Goal: Transaction & Acquisition: Register for event/course

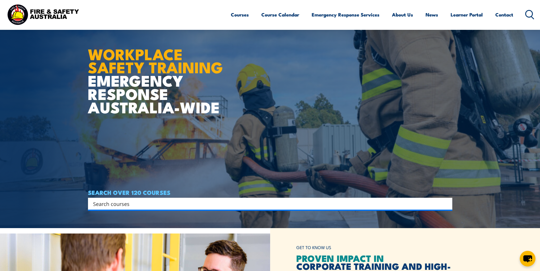
scroll to position [85, 0]
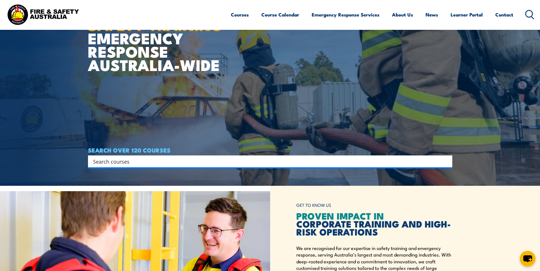
click at [189, 160] on input "Search input" at bounding box center [266, 161] width 346 height 9
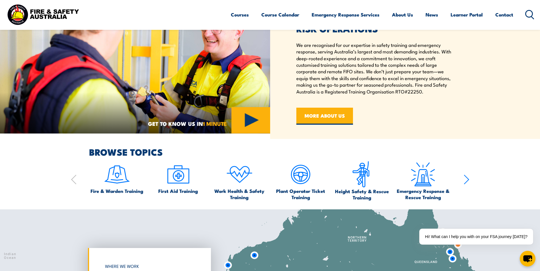
scroll to position [398, 0]
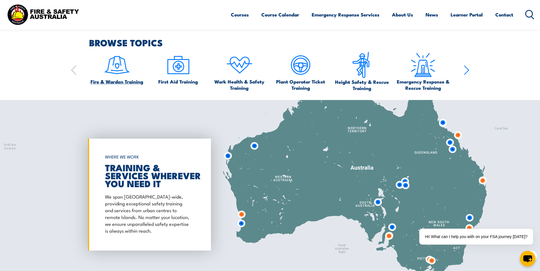
click at [118, 69] on img at bounding box center [117, 65] width 27 height 27
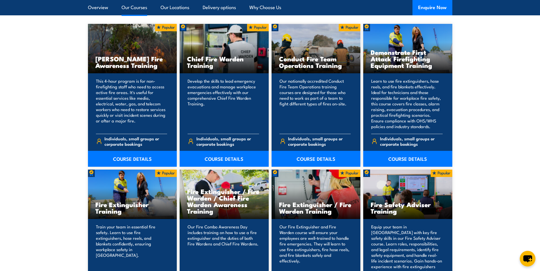
scroll to position [512, 0]
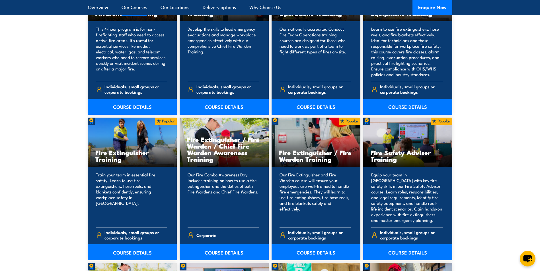
click at [319, 251] on link "COURSE DETAILS" at bounding box center [315, 253] width 89 height 16
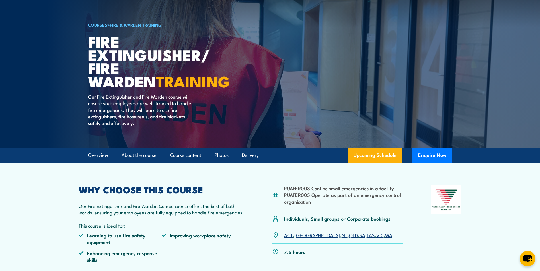
scroll to position [114, 0]
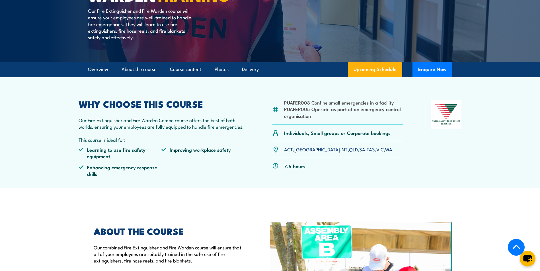
click at [299, 150] on link "NSW" at bounding box center [317, 149] width 46 height 7
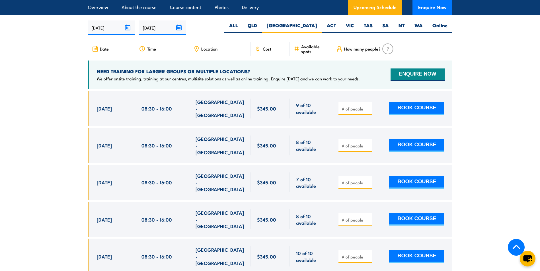
scroll to position [934, 0]
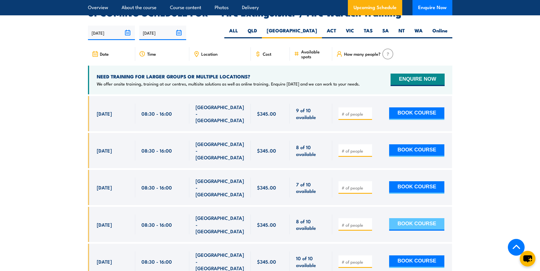
click at [415, 218] on button "BOOK COURSE" at bounding box center [416, 224] width 55 height 13
type input "3"
click at [424, 218] on button "BOOK COURSE" at bounding box center [416, 224] width 55 height 13
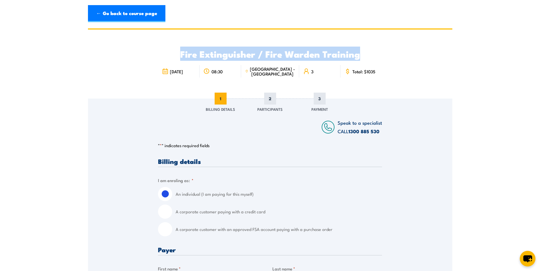
drag, startPoint x: 181, startPoint y: 54, endPoint x: 361, endPoint y: 54, distance: 180.0
click at [361, 54] on h2 "Fire Extinguisher / Fire Warden Training" at bounding box center [270, 54] width 224 height 8
copy h2 "Fire Extinguisher / Fire Warden Training"
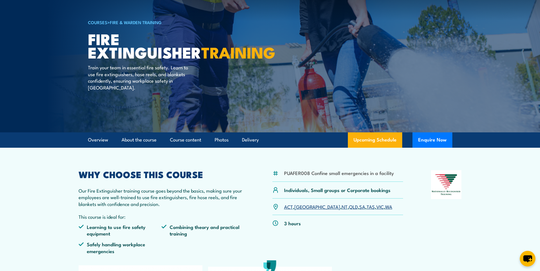
scroll to position [85, 0]
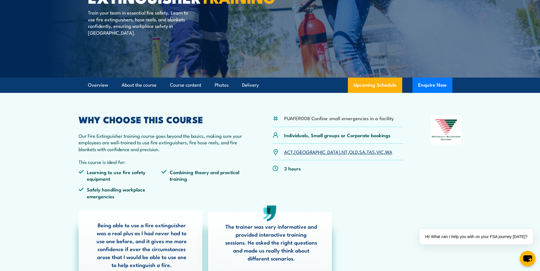
click at [302, 153] on link "NSW" at bounding box center [317, 151] width 46 height 7
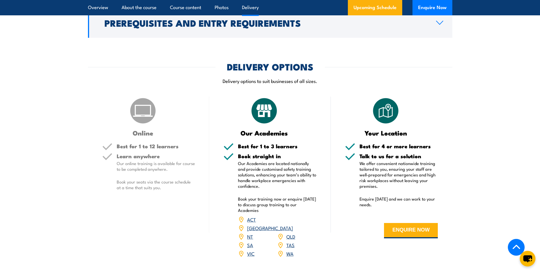
scroll to position [699, 0]
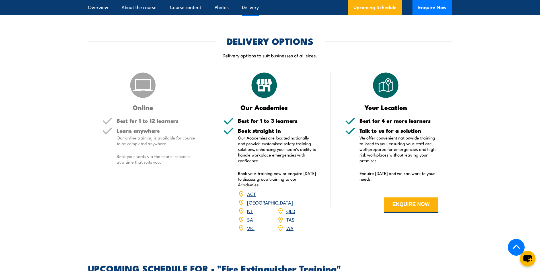
click at [178, 152] on div "Learn anywhere Our online training is available for course to be completed anyw…" at bounding box center [156, 151] width 78 height 46
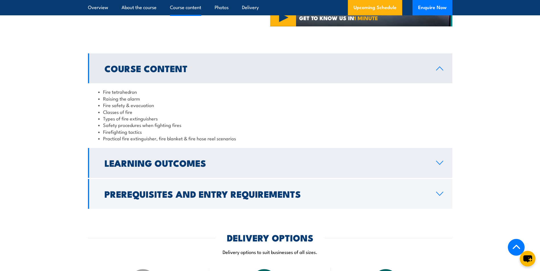
scroll to position [472, 0]
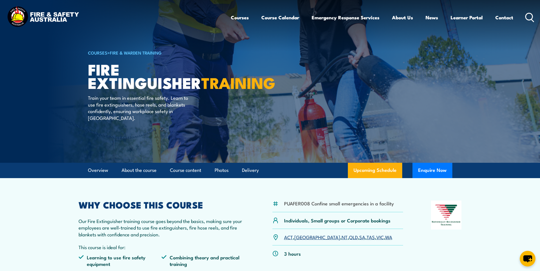
click at [153, 51] on link "Fire & Warden Training" at bounding box center [136, 52] width 52 height 6
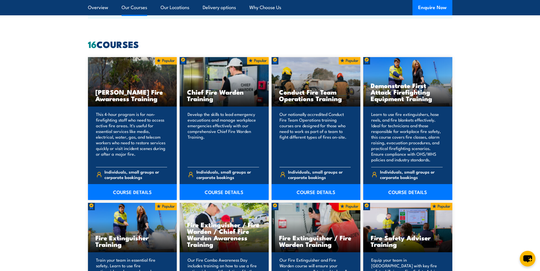
scroll to position [540, 0]
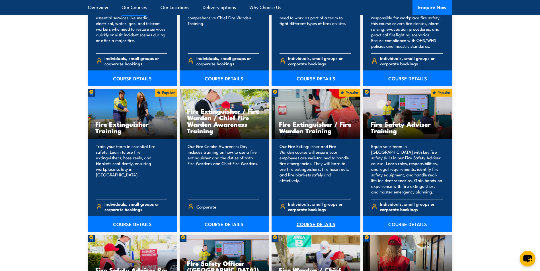
click at [323, 225] on link "COURSE DETAILS" at bounding box center [315, 224] width 89 height 16
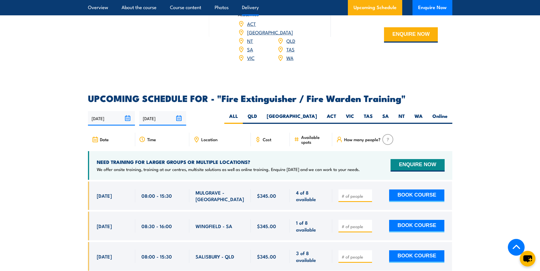
scroll to position [882, 0]
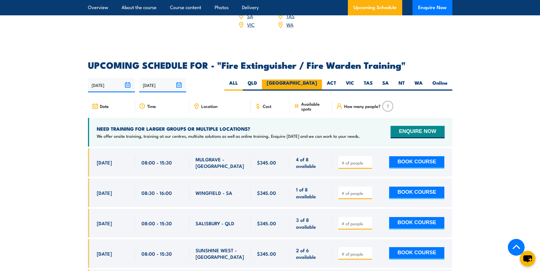
click at [310, 80] on label "[GEOGRAPHIC_DATA]" at bounding box center [292, 85] width 60 height 11
click at [317, 80] on input "[GEOGRAPHIC_DATA]" at bounding box center [319, 82] width 4 height 4
radio input "true"
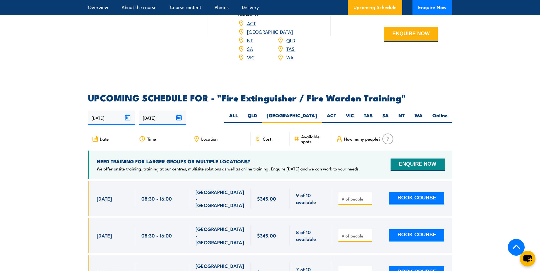
scroll to position [849, 0]
